Goal: Task Accomplishment & Management: Manage account settings

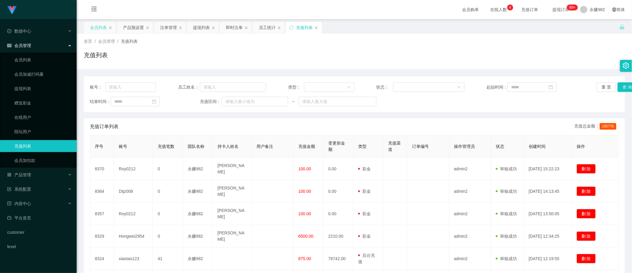
click at [101, 29] on div "会员列表" at bounding box center [98, 27] width 17 height 11
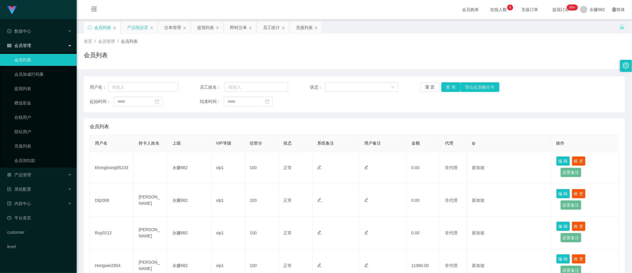
click at [126, 25] on div "产品预设置" at bounding box center [139, 27] width 36 height 11
drag, startPoint x: 140, startPoint y: 25, endPoint x: 130, endPoint y: 78, distance: 54.3
click at [130, 78] on div "关闭左侧 关闭右侧 关闭其它 刷新页面 会员列表 产品预设置 注单管理 提现列表 即时注单 员工统计 充值列表 首页 / 会员管理 / 会员列表 / 会员列表…" at bounding box center [354, 259] width 541 height 475
click at [451, 86] on button "查 询" at bounding box center [450, 87] width 19 height 10
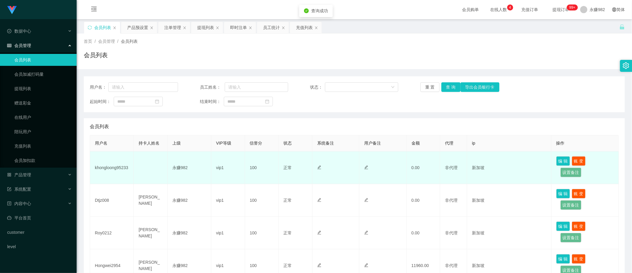
click at [117, 161] on td "khongloong95233" at bounding box center [112, 167] width 44 height 33
click at [119, 165] on td "khongloong95233" at bounding box center [112, 167] width 44 height 33
copy td "khongloong95233"
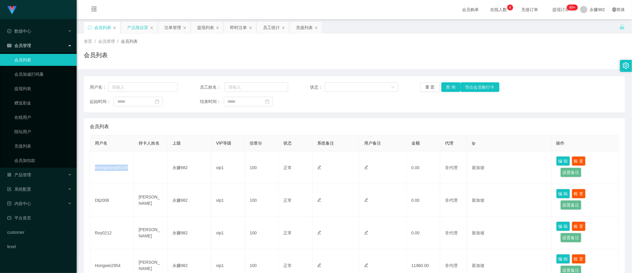
click at [136, 26] on div "产品预设置" at bounding box center [137, 27] width 21 height 11
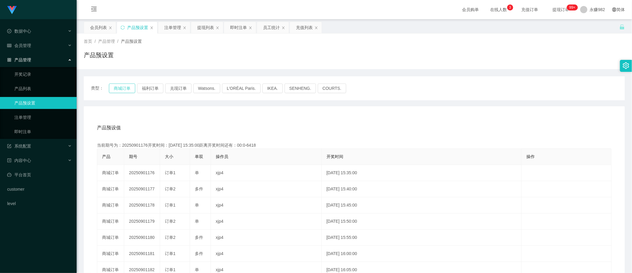
click at [115, 90] on button "商城订单" at bounding box center [122, 88] width 26 height 10
click at [343, 124] on div "产品预设值 添加期号" at bounding box center [354, 127] width 514 height 17
click at [175, 31] on div "注单管理" at bounding box center [172, 27] width 17 height 11
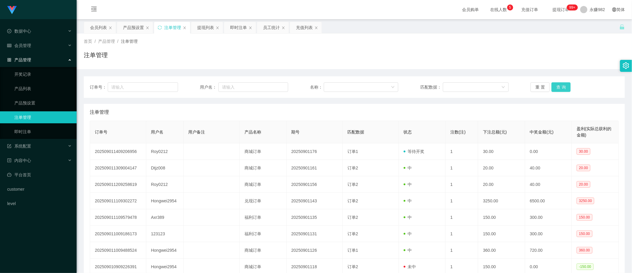
click at [554, 85] on button "查 询" at bounding box center [560, 87] width 19 height 10
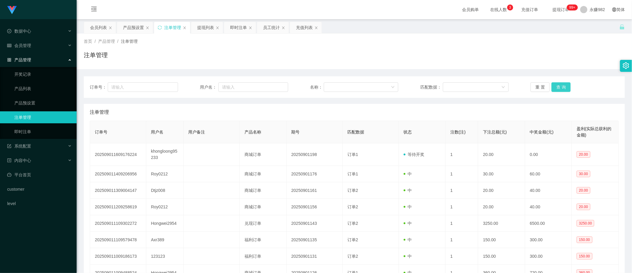
click at [560, 87] on button "查 询" at bounding box center [560, 87] width 19 height 10
click at [559, 85] on button "查 询" at bounding box center [560, 87] width 19 height 10
click at [403, 119] on div "注单管理" at bounding box center [354, 112] width 529 height 17
click at [207, 25] on div "提现列表" at bounding box center [205, 27] width 17 height 11
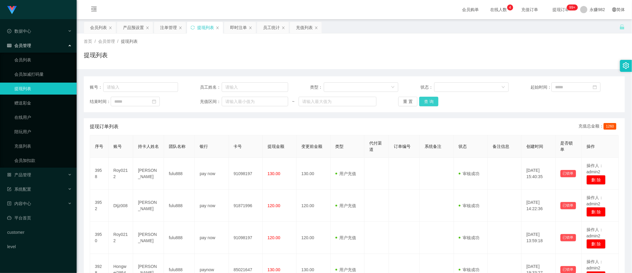
click at [426, 102] on button "查 询" at bounding box center [428, 102] width 19 height 10
click at [434, 105] on button "查 询" at bounding box center [428, 102] width 19 height 10
click at [568, 109] on div "账号： 员工姓名： 类型： 状态： 起始时间： 结束时间： 充值区间： ~ 重 置 查 询" at bounding box center [354, 94] width 541 height 36
click at [430, 103] on button "查 询" at bounding box center [428, 102] width 19 height 10
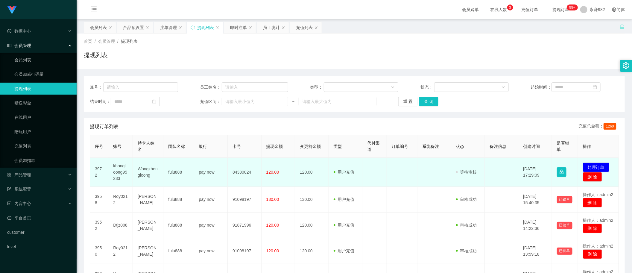
click at [121, 175] on td "khongloong95233" at bounding box center [120, 172] width 25 height 29
click at [121, 173] on td "khongloong95233" at bounding box center [120, 172] width 25 height 29
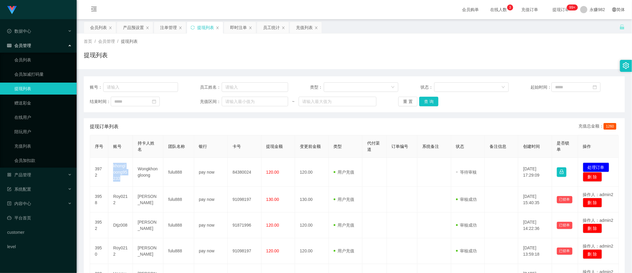
copy td "khongloong95233"
click at [310, 121] on div "提现订单列表 充值总金额： 1260" at bounding box center [354, 126] width 529 height 17
click at [127, 30] on div "产品预设置" at bounding box center [133, 27] width 21 height 11
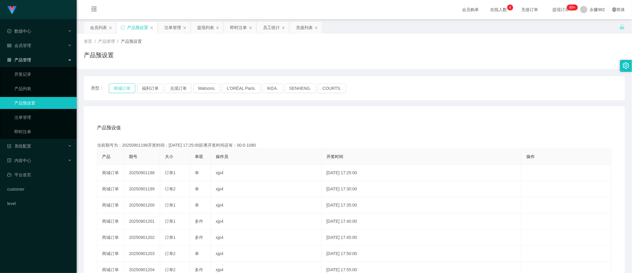
click at [117, 88] on button "商城订单" at bounding box center [122, 88] width 26 height 10
click at [168, 28] on div "注单管理" at bounding box center [172, 27] width 17 height 11
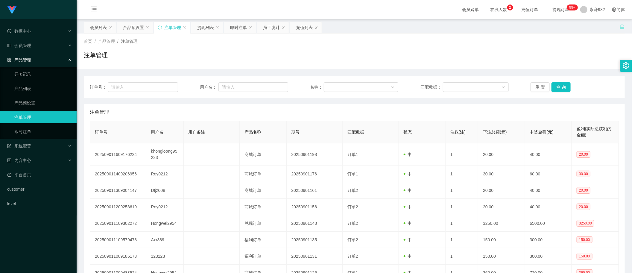
drag, startPoint x: 429, startPoint y: 113, endPoint x: 425, endPoint y: 111, distance: 4.8
click at [429, 113] on div "注单管理" at bounding box center [354, 112] width 529 height 17
click at [555, 87] on button "查 询" at bounding box center [560, 87] width 19 height 10
click at [563, 84] on button "查 询" at bounding box center [560, 87] width 19 height 10
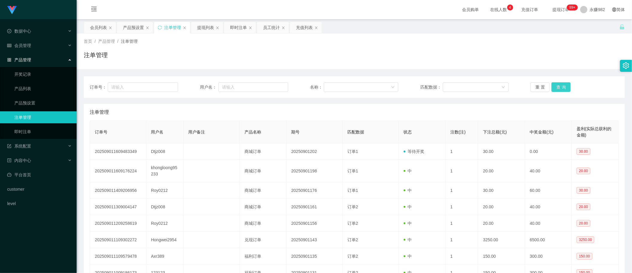
click at [554, 86] on button "查 询" at bounding box center [560, 87] width 19 height 10
click at [554, 87] on button "查 询" at bounding box center [560, 87] width 19 height 10
click at [560, 88] on button "查 询" at bounding box center [560, 87] width 19 height 10
click at [208, 29] on div "提现列表" at bounding box center [205, 27] width 17 height 11
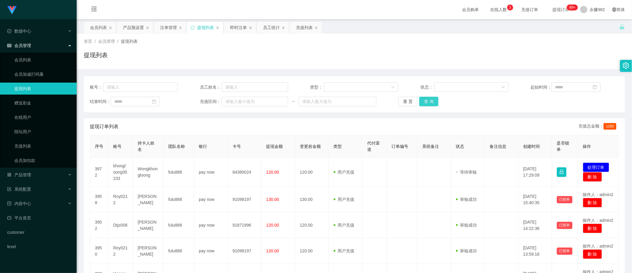
click at [420, 101] on button "查 询" at bounding box center [428, 102] width 19 height 10
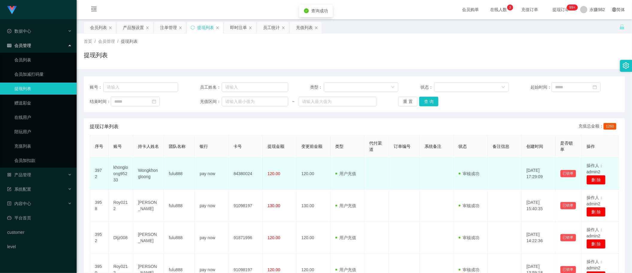
click at [124, 173] on td "khongloong95233" at bounding box center [121, 174] width 25 height 32
copy td "khongloong95233"
click at [307, 167] on td "120.00" at bounding box center [313, 174] width 34 height 32
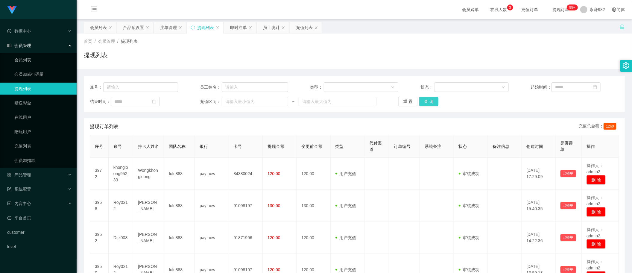
click at [429, 100] on button "查 询" at bounding box center [428, 102] width 19 height 10
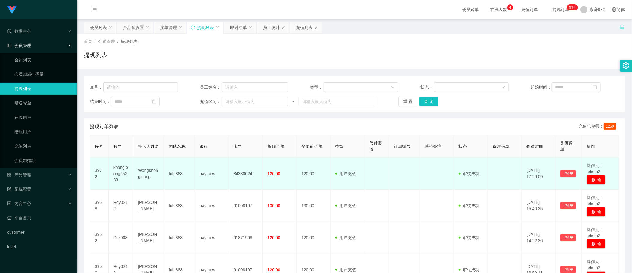
drag, startPoint x: 359, startPoint y: 185, endPoint x: 373, endPoint y: 182, distance: 14.3
click at [359, 185] on td "用户充值 人工扣款" at bounding box center [347, 174] width 34 height 32
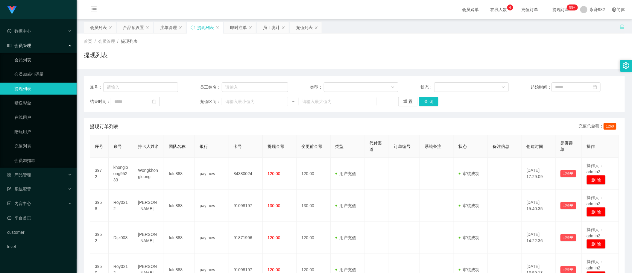
click at [423, 96] on div "账号： 员工姓名： 类型： 状态： 起始时间： 结束时间： 充值区间： ~ 重 置 查 询" at bounding box center [354, 94] width 541 height 36
click at [425, 100] on button "查 询" at bounding box center [428, 102] width 19 height 10
click at [429, 99] on button "查 询" at bounding box center [428, 102] width 19 height 10
click at [432, 100] on button "查 询" at bounding box center [428, 102] width 19 height 10
click at [428, 102] on button "查 询" at bounding box center [428, 102] width 19 height 10
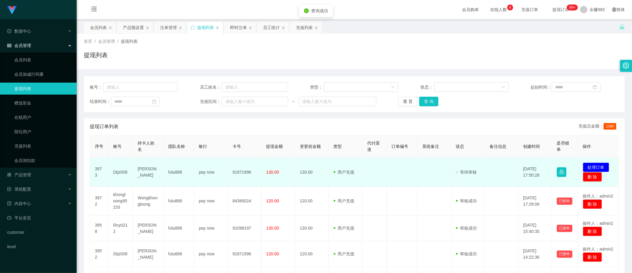
click at [119, 173] on td "Dtjz008" at bounding box center [120, 172] width 25 height 29
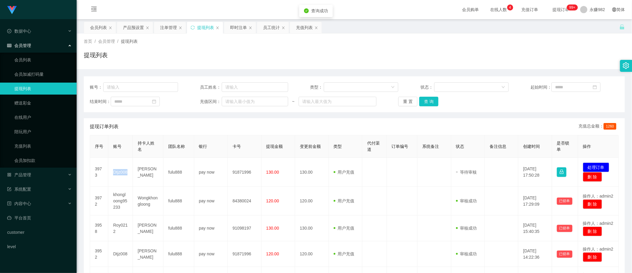
copy td "Dtjz008"
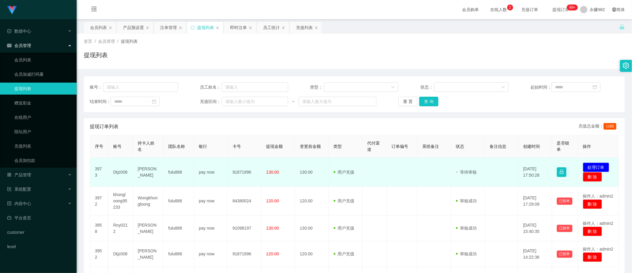
click at [295, 184] on td "130.00" at bounding box center [311, 172] width 33 height 29
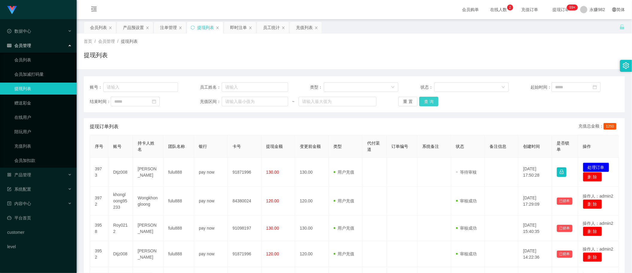
click at [431, 101] on button "查 询" at bounding box center [428, 102] width 19 height 10
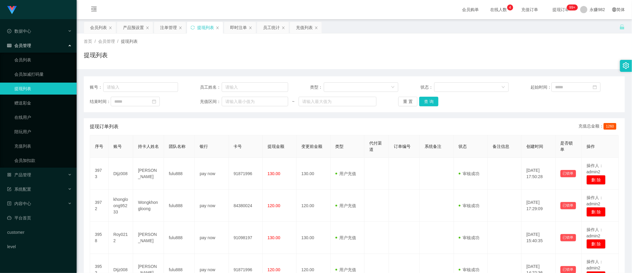
click at [324, 58] on div "提现列表" at bounding box center [354, 58] width 541 height 14
